Goal: Task Accomplishment & Management: Manage account settings

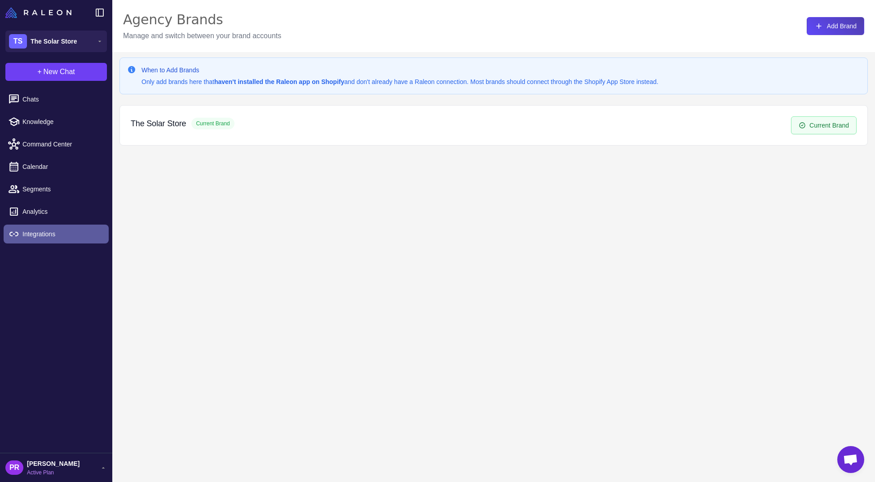
click at [44, 234] on span "Integrations" at bounding box center [61, 234] width 79 height 10
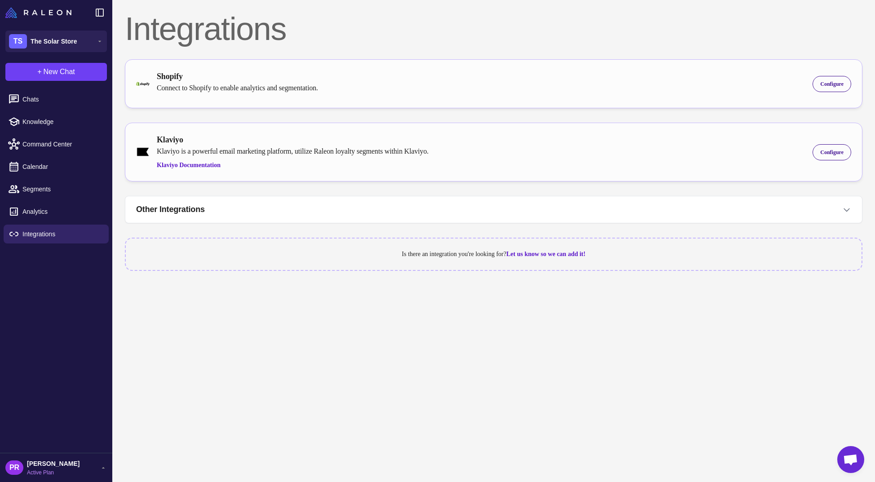
click at [44, 462] on span "[PERSON_NAME]" at bounding box center [53, 463] width 53 height 10
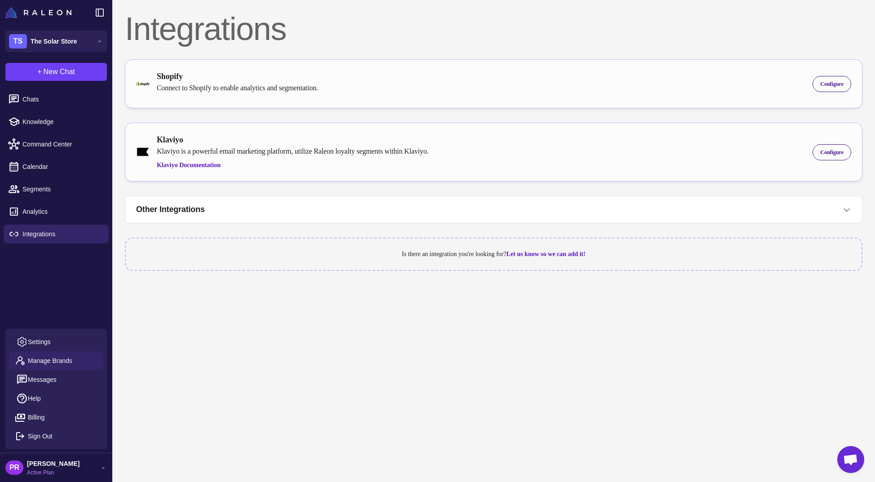
click at [53, 360] on span "Manage Brands" at bounding box center [50, 361] width 44 height 10
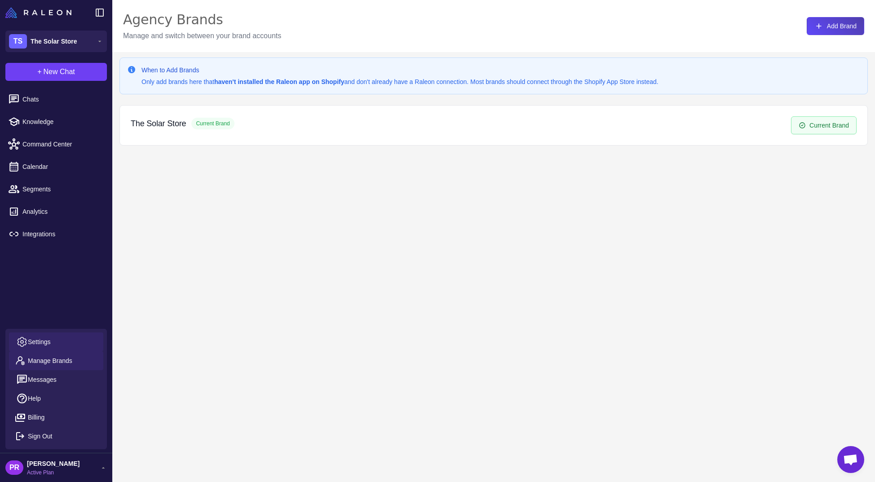
click at [44, 344] on span "Settings" at bounding box center [39, 342] width 23 height 10
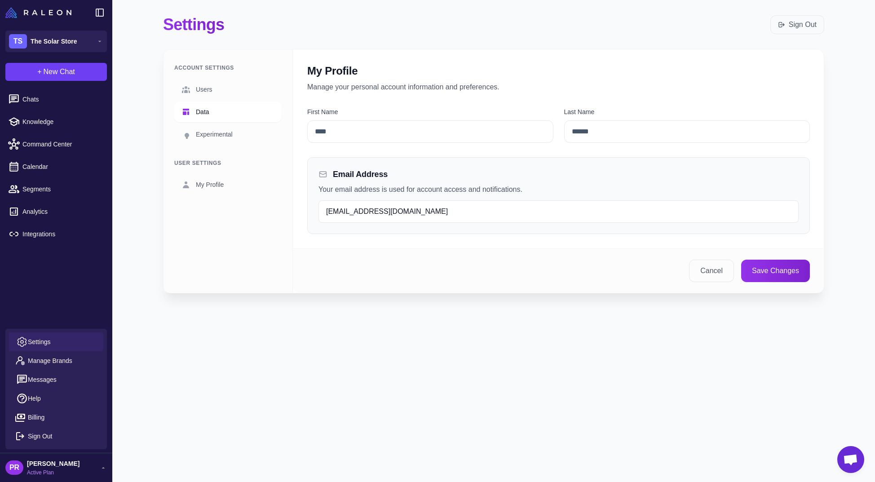
click at [211, 114] on link "Data" at bounding box center [227, 111] width 107 height 21
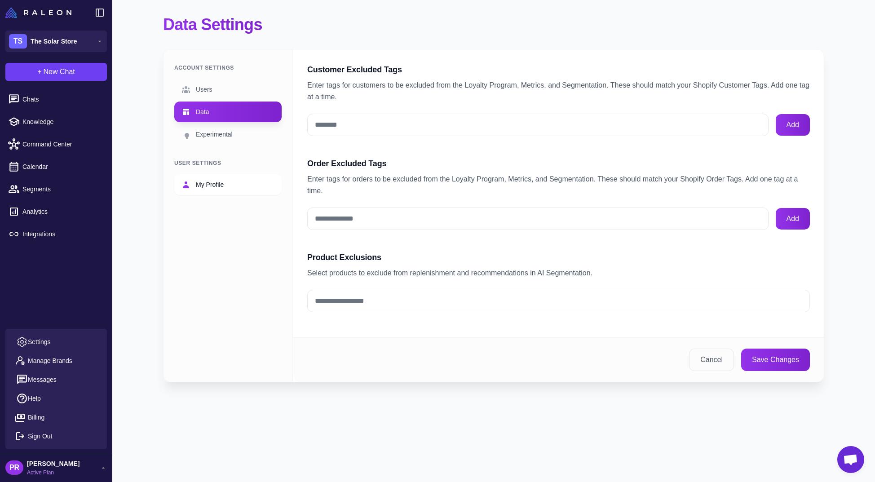
click at [212, 188] on span "My Profile" at bounding box center [210, 185] width 28 height 10
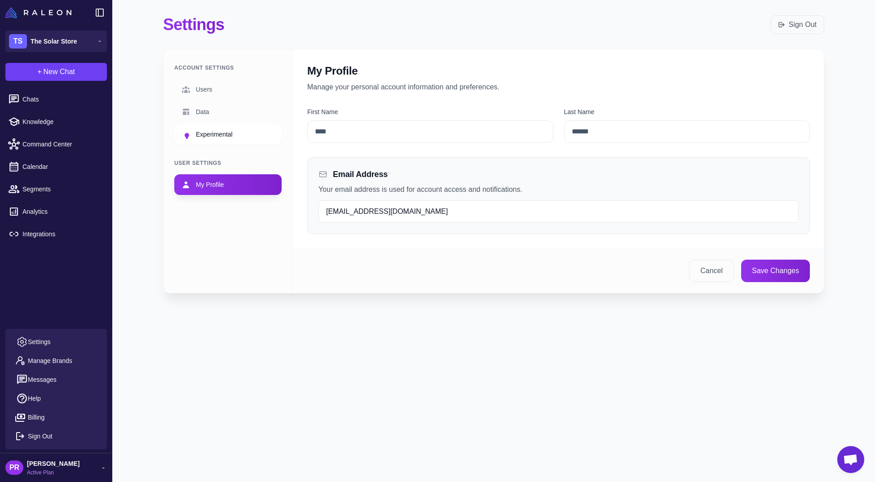
click at [211, 126] on link "Experimental" at bounding box center [227, 134] width 107 height 21
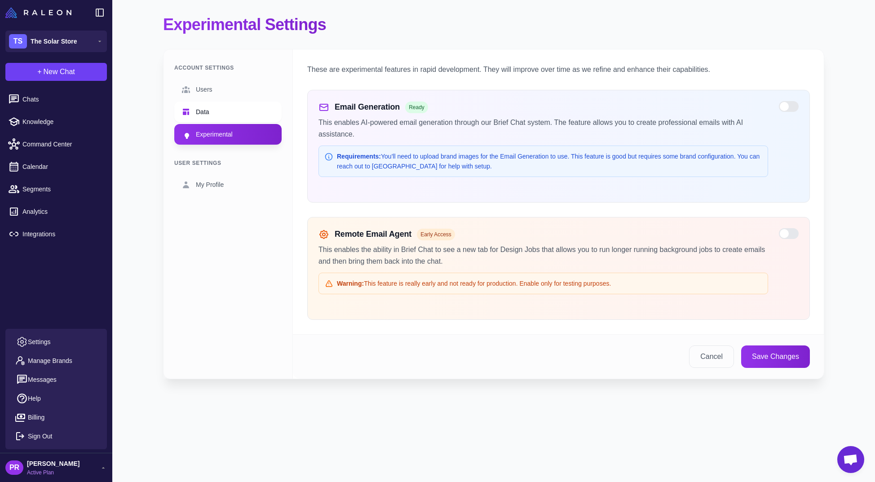
click at [198, 111] on span "Data" at bounding box center [202, 112] width 13 height 10
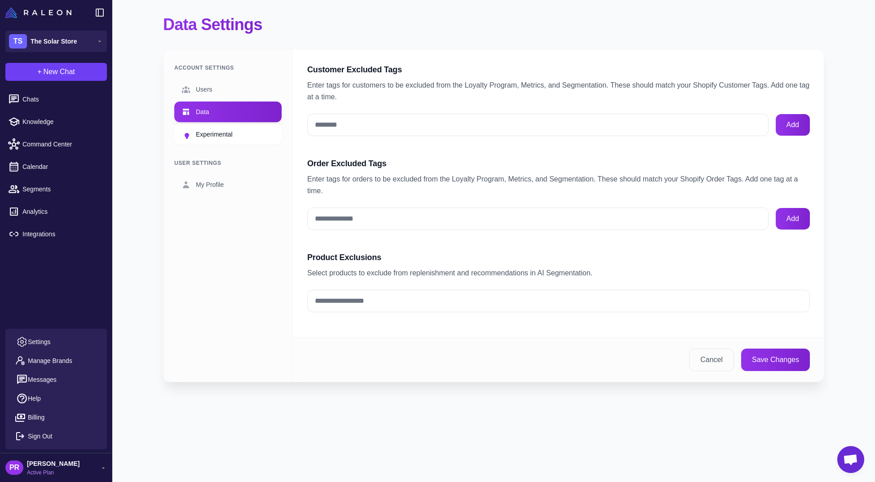
click at [203, 132] on span "Experimental" at bounding box center [214, 134] width 37 height 10
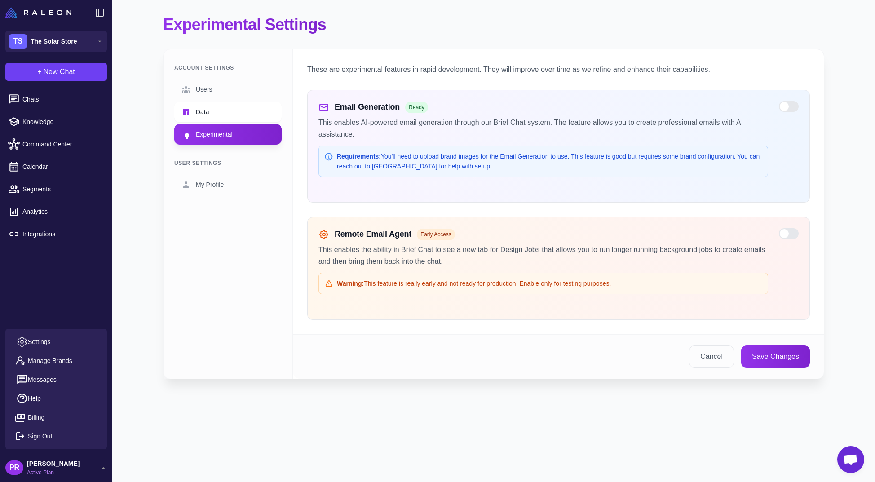
click at [197, 102] on link "Data" at bounding box center [227, 111] width 107 height 21
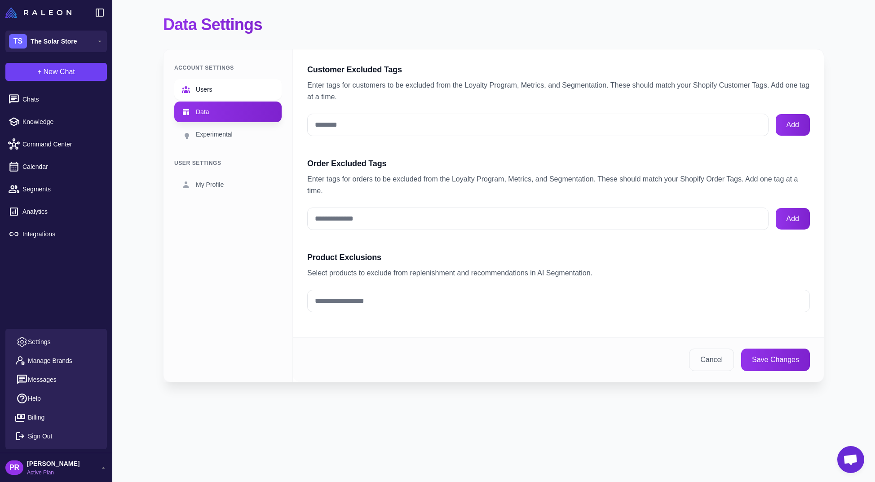
click at [198, 92] on span "Users" at bounding box center [204, 89] width 17 height 10
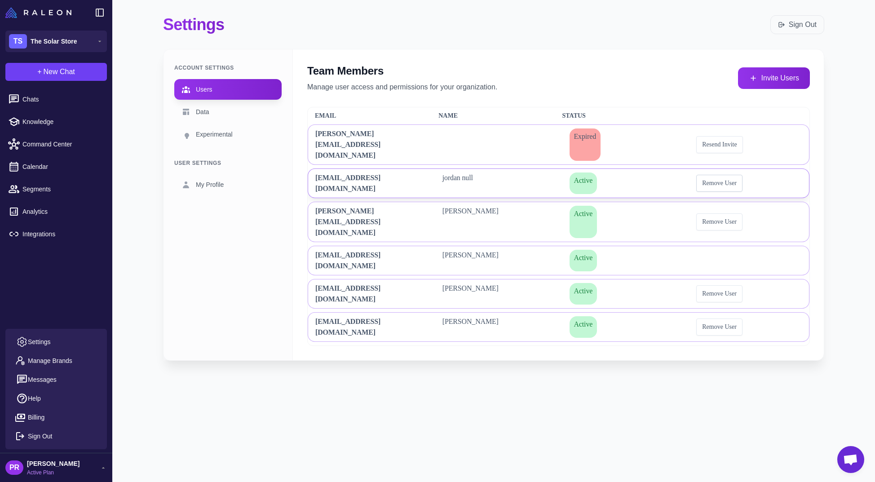
click at [714, 175] on button "Remove User" at bounding box center [719, 183] width 46 height 17
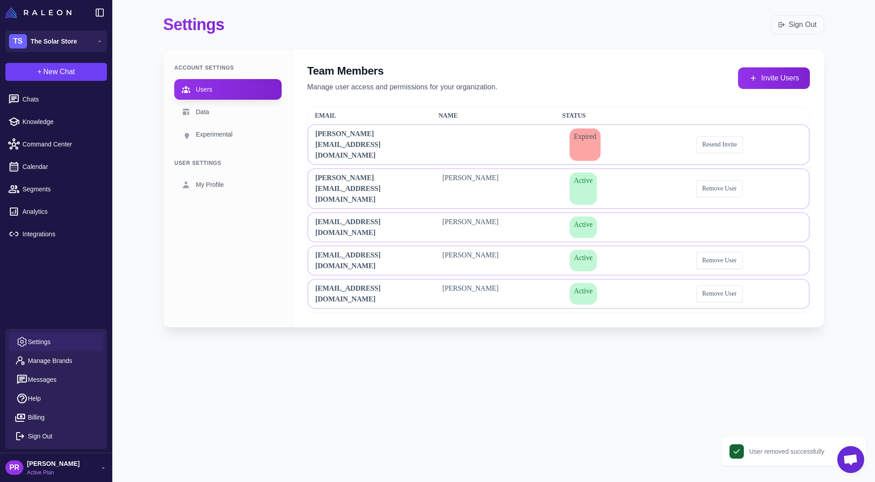
click at [59, 348] on link "Settings" at bounding box center [56, 341] width 94 height 19
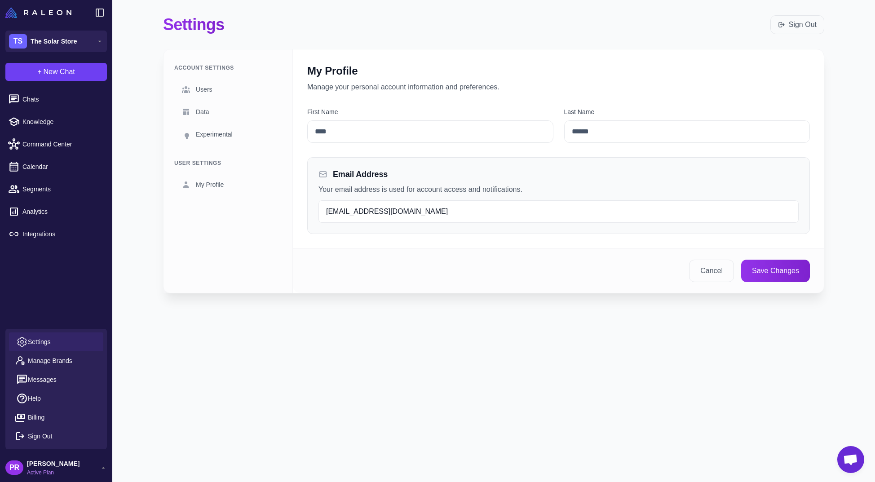
click at [47, 54] on div "TS The Solar Store" at bounding box center [56, 41] width 112 height 32
click at [50, 48] on button "TS The Solar Store" at bounding box center [55, 42] width 101 height 22
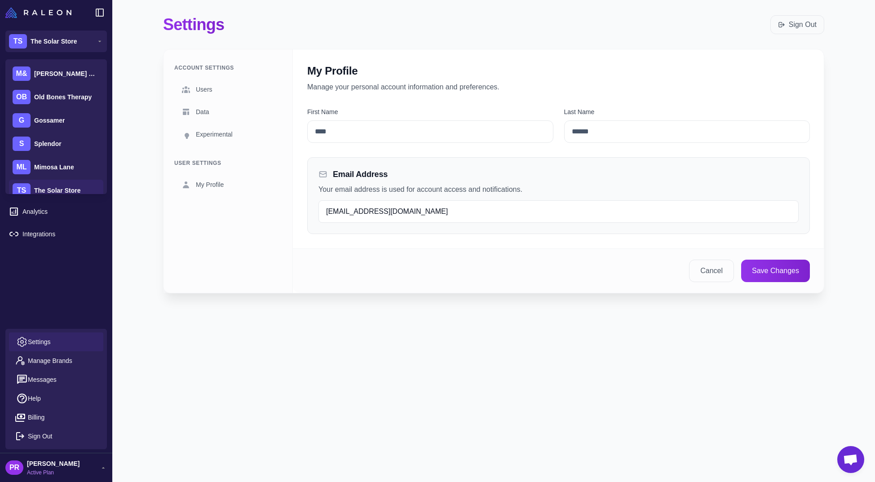
scroll to position [129, 0]
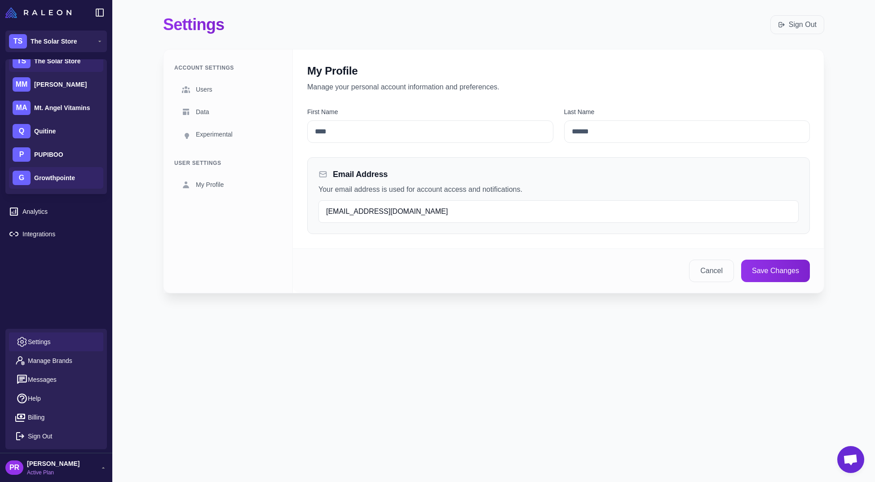
click at [57, 178] on span "Growthpointe" at bounding box center [54, 178] width 41 height 10
